Goal: Find contact information: Find contact information

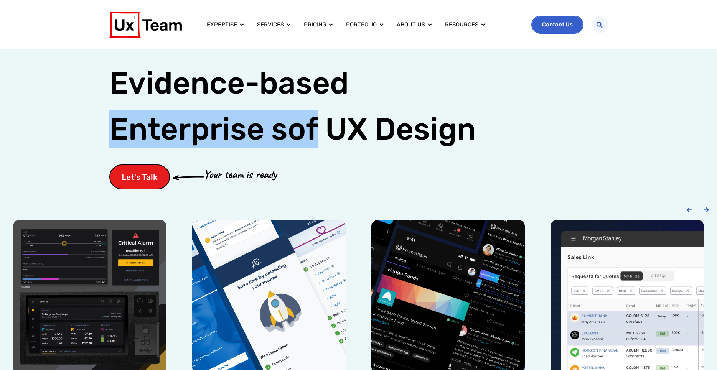
click at [557, 27] on span "Contact Us" at bounding box center [557, 25] width 31 height 6
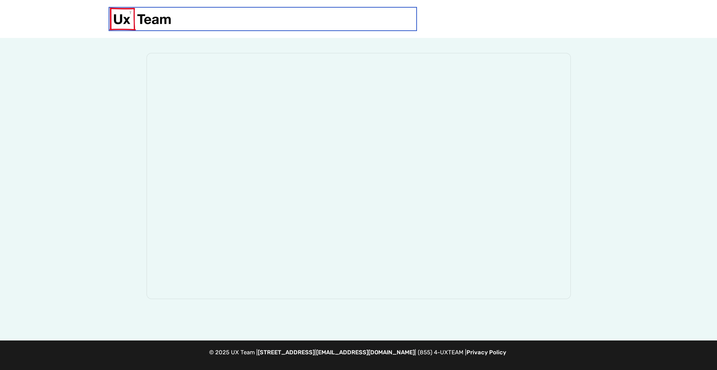
click at [354, 25] on link at bounding box center [262, 19] width 307 height 23
